Goal: Information Seeking & Learning: Learn about a topic

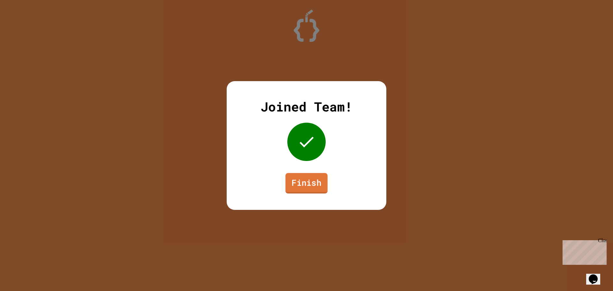
click at [304, 188] on link "Finish" at bounding box center [306, 183] width 42 height 20
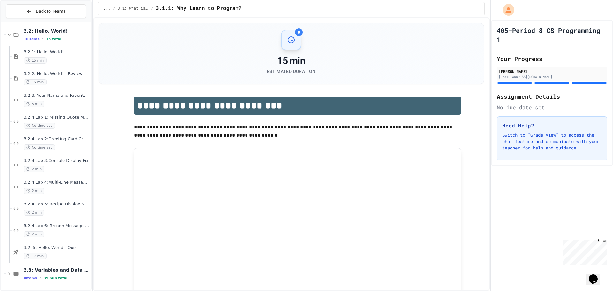
scroll to position [45, 0]
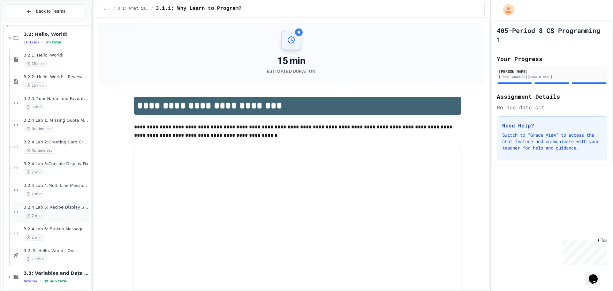
drag, startPoint x: 66, startPoint y: 212, endPoint x: 69, endPoint y: 215, distance: 3.8
click at [67, 212] on div "3.1: What is Code? 2 items • 25 min total 3.2: Hello, World! 10 items • 1h tota…" at bounding box center [46, 156] width 90 height 263
click at [66, 208] on span "3.2.4 Lab 5: Recipe Display System" at bounding box center [57, 207] width 66 height 5
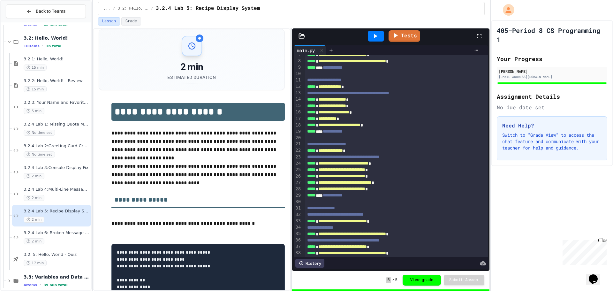
scroll to position [44, 0]
click at [66, 123] on span "3.2.4 Lab 1: Missing Quote Marks" at bounding box center [57, 124] width 66 height 5
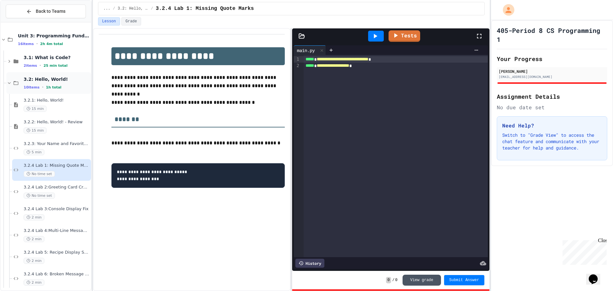
click at [27, 75] on div "3.2: Hello, World! 10 items • 1h total" at bounding box center [48, 83] width 85 height 22
